Goal: Transaction & Acquisition: Purchase product/service

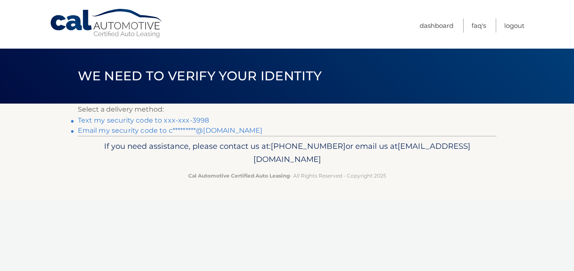
click at [153, 120] on link "Text my security code to xxx-xxx-3998" at bounding box center [144, 120] width 132 height 8
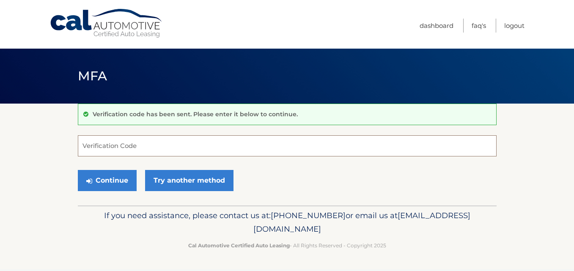
click at [134, 142] on input "Verification Code" at bounding box center [287, 145] width 419 height 21
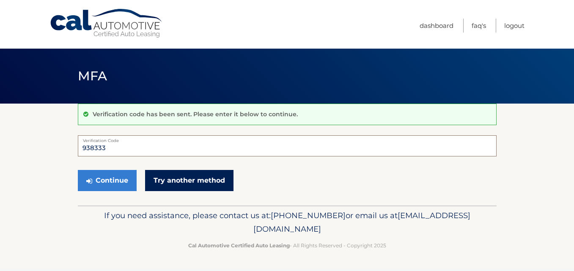
type input "938333"
click at [161, 173] on link "Try another method" at bounding box center [189, 180] width 88 height 21
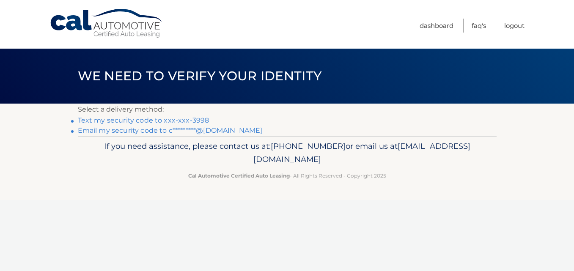
click at [180, 121] on link "Text my security code to xxx-xxx-3998" at bounding box center [144, 120] width 132 height 8
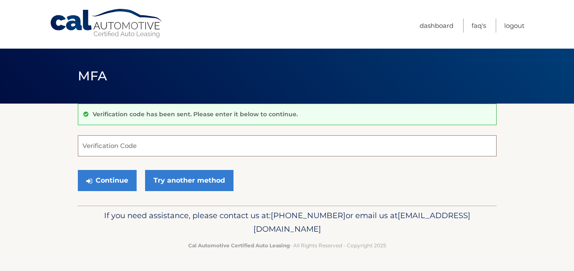
click at [139, 143] on input "Verification Code" at bounding box center [287, 145] width 419 height 21
type input "377735"
click at [109, 185] on button "Continue" at bounding box center [107, 180] width 59 height 21
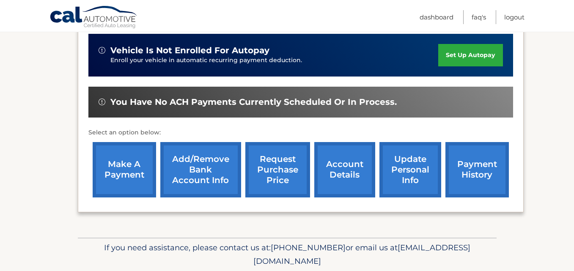
scroll to position [243, 0]
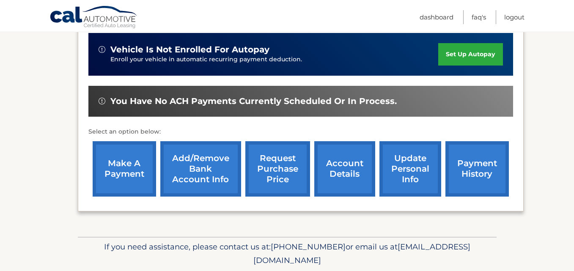
click at [105, 170] on link "make a payment" at bounding box center [124, 168] width 63 height 55
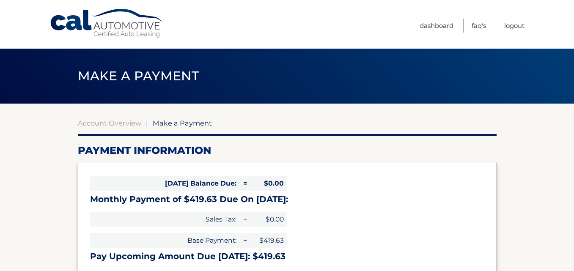
select select "NGZkNDI2YWItZGFmMy00NTUxLTgyYWYtMWNmZjZkNGJjYmU5"
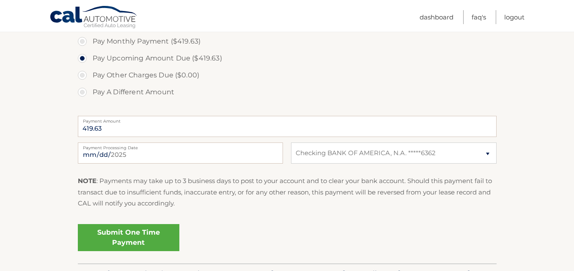
scroll to position [296, 0]
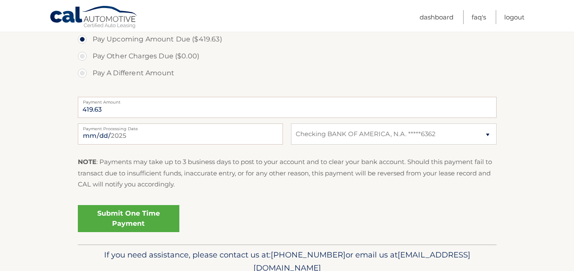
click at [145, 224] on link "Submit One Time Payment" at bounding box center [129, 218] width 102 height 27
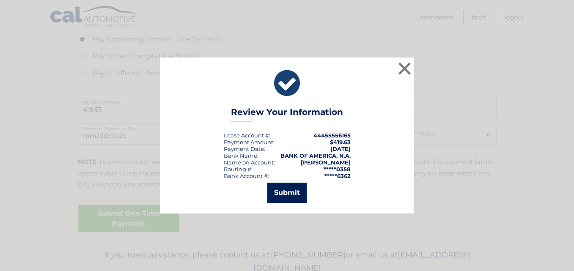
click at [283, 184] on button "Submit" at bounding box center [286, 193] width 39 height 20
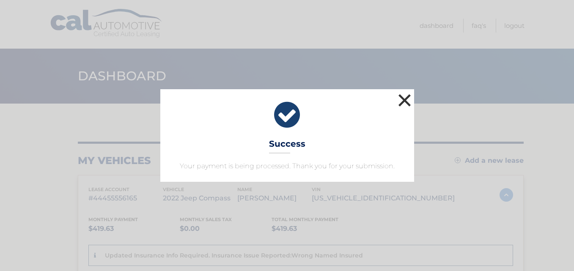
click at [405, 99] on button "×" at bounding box center [404, 100] width 17 height 17
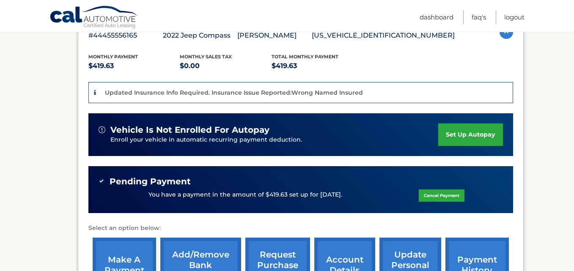
scroll to position [190, 0]
